Goal: Task Accomplishment & Management: Manage account settings

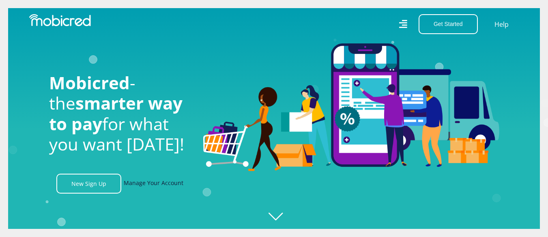
click at [151, 186] on link "Manage Your Account" at bounding box center [154, 184] width 60 height 20
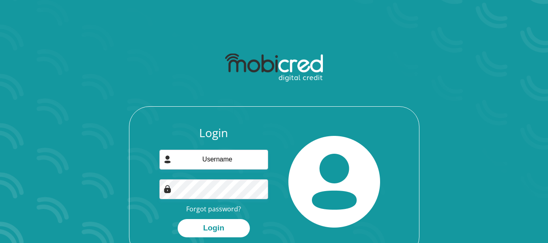
scroll to position [46, 0]
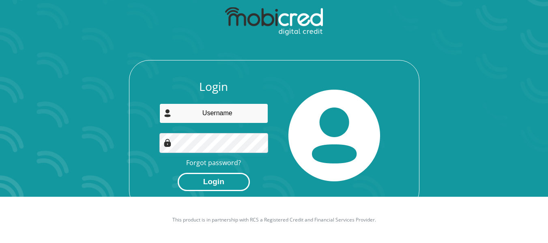
type input "nkosinathimlenzane@gmail.com"
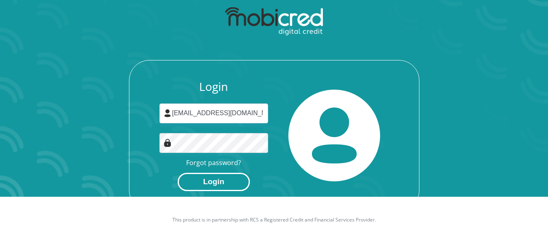
click at [221, 176] on button "Login" at bounding box center [214, 182] width 72 height 18
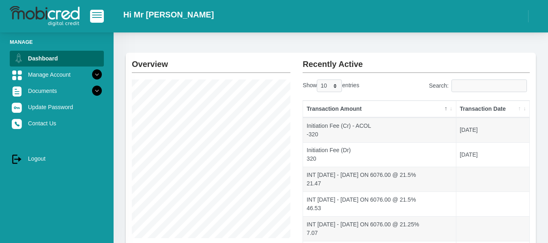
scroll to position [25, 0]
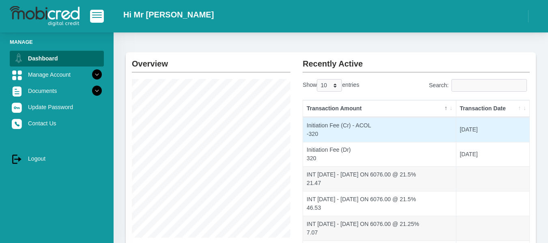
click at [378, 138] on td "Initiation Fee (Cr) - ACOL -320" at bounding box center [379, 129] width 153 height 25
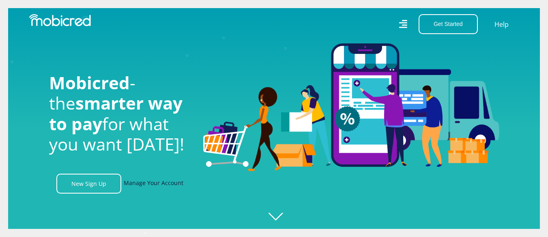
click at [154, 182] on link "Manage Your Account" at bounding box center [154, 184] width 60 height 20
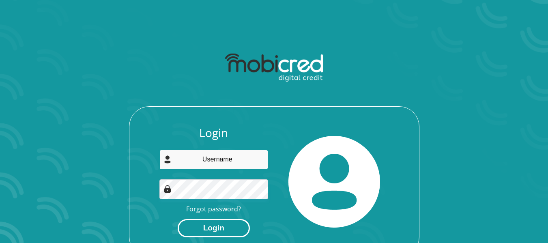
type input "[EMAIL_ADDRESS][DOMAIN_NAME]"
click at [215, 223] on button "Login" at bounding box center [214, 228] width 72 height 18
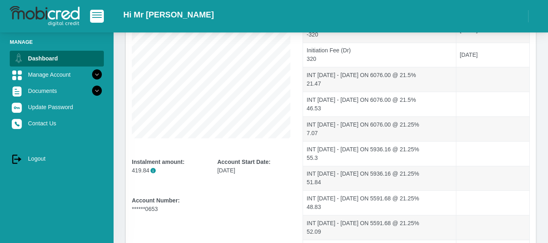
scroll to position [125, 0]
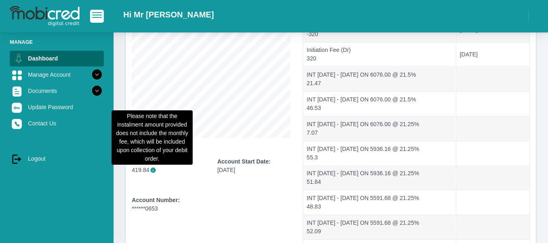
click at [152, 168] on span "i" at bounding box center [153, 170] width 5 height 5
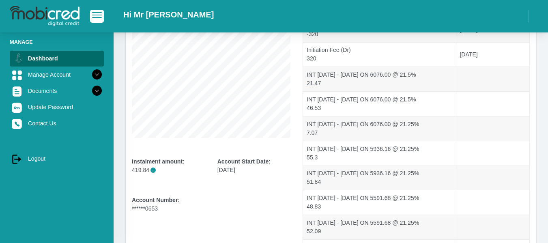
click at [178, 186] on div "Instalment amount: 419.84 i" at bounding box center [168, 173] width 73 height 32
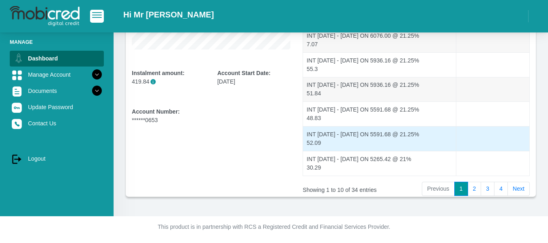
scroll to position [213, 0]
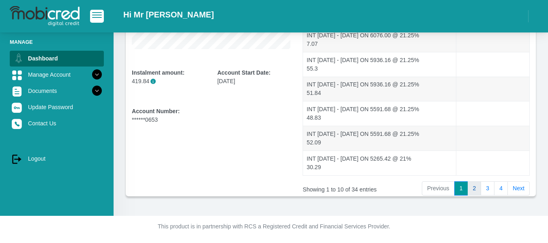
click at [473, 187] on link "2" at bounding box center [475, 188] width 14 height 15
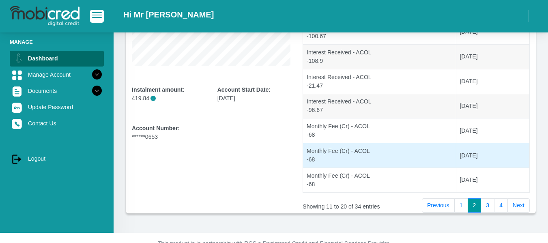
scroll to position [197, 0]
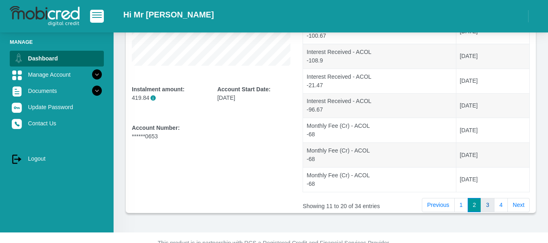
click at [484, 206] on link "3" at bounding box center [488, 205] width 14 height 15
